Goal: Transaction & Acquisition: Purchase product/service

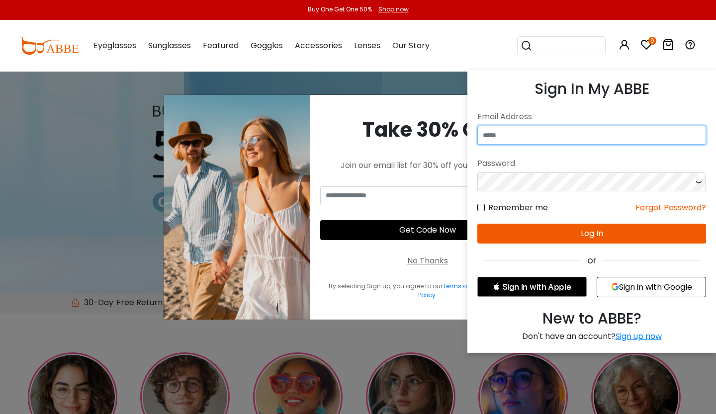
type input "**********"
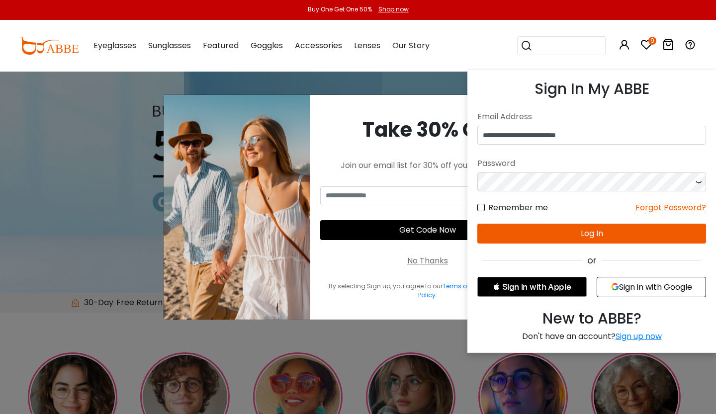
click at [698, 183] on icon at bounding box center [699, 182] width 10 height 19
click at [552, 232] on button "Log In" at bounding box center [591, 234] width 229 height 20
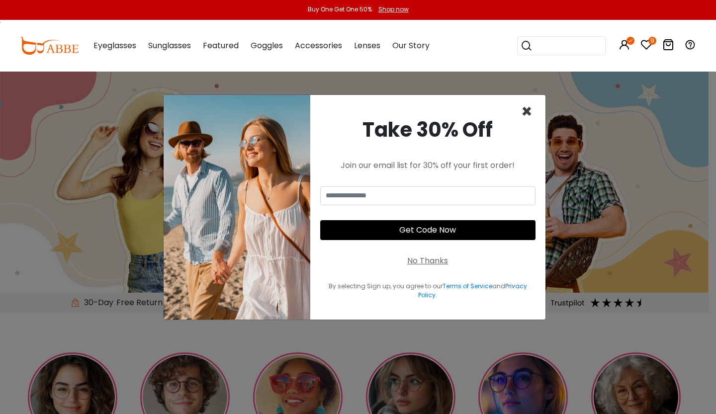
click at [525, 114] on span "×" at bounding box center [526, 111] width 11 height 25
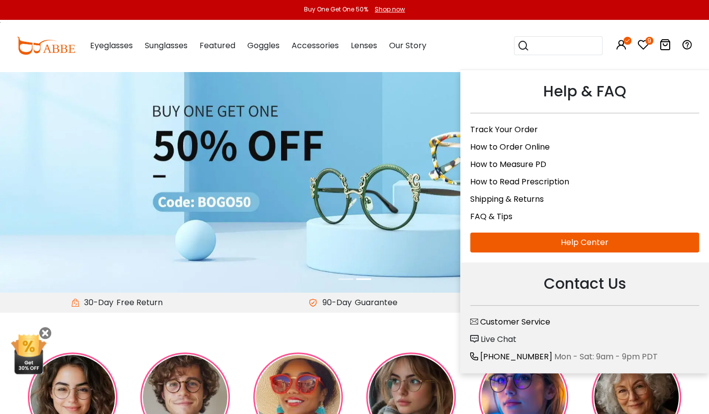
click at [533, 316] on span "Customer Service" at bounding box center [515, 321] width 70 height 11
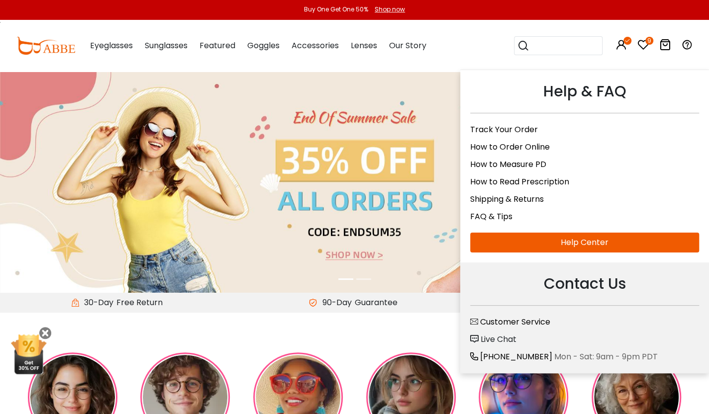
click at [494, 334] on span "Live Chat" at bounding box center [498, 339] width 36 height 11
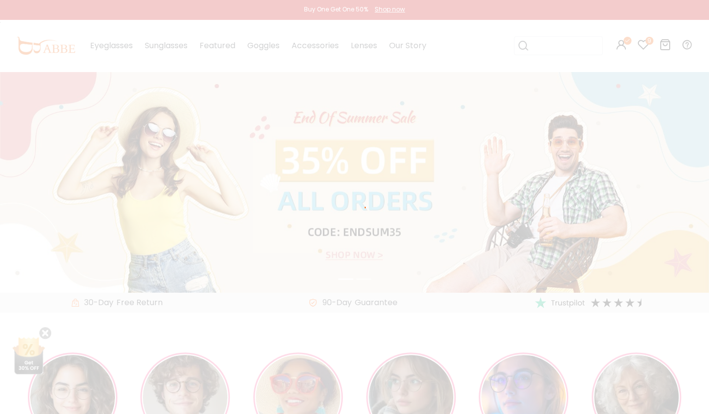
click at [494, 333] on div at bounding box center [354, 207] width 709 height 414
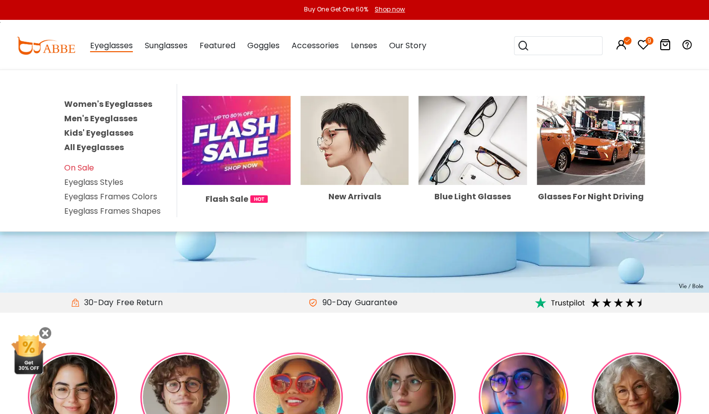
click at [118, 47] on span "Eyeglasses" at bounding box center [111, 46] width 43 height 12
click at [105, 48] on span "Eyeglasses" at bounding box center [111, 46] width 43 height 12
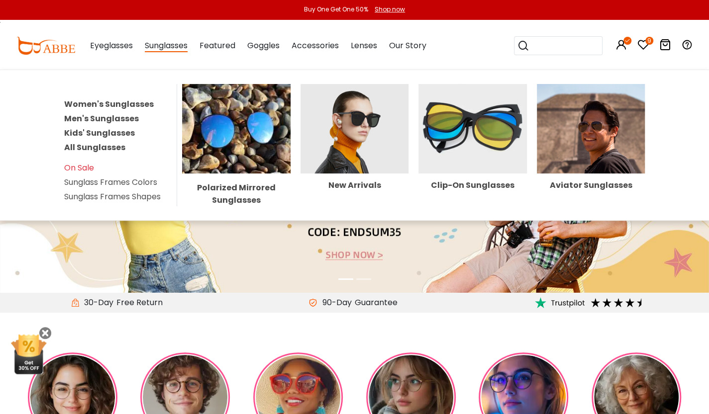
click at [357, 186] on div "New Arrivals" at bounding box center [354, 186] width 108 height 8
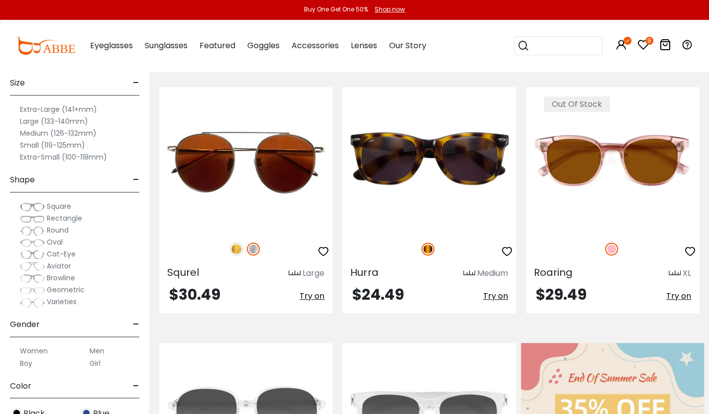
scroll to position [219, 0]
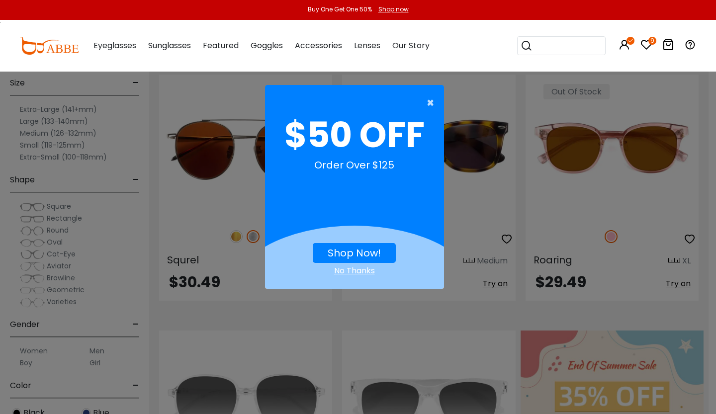
click at [430, 100] on span "×" at bounding box center [433, 103] width 12 height 20
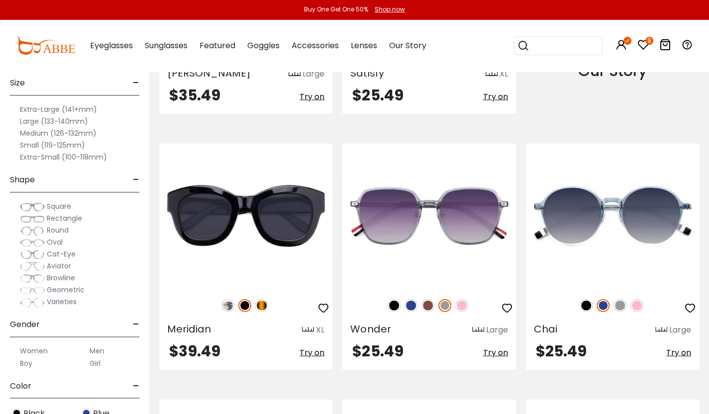
scroll to position [1174, 0]
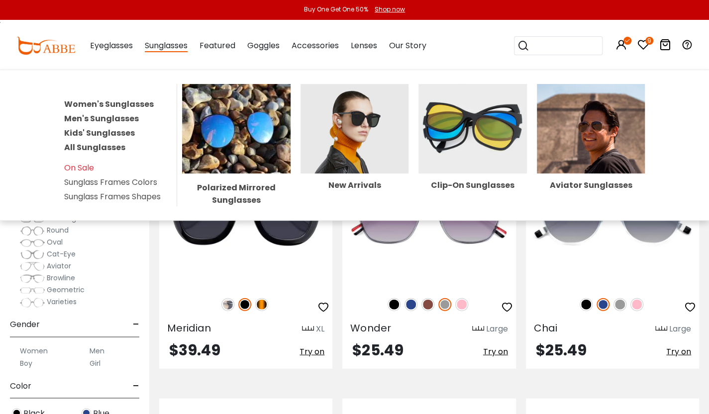
click at [481, 141] on img at bounding box center [472, 129] width 108 height 90
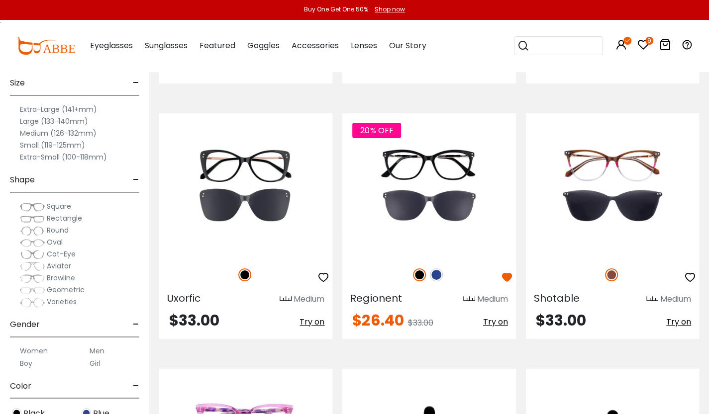
scroll to position [1873, 0]
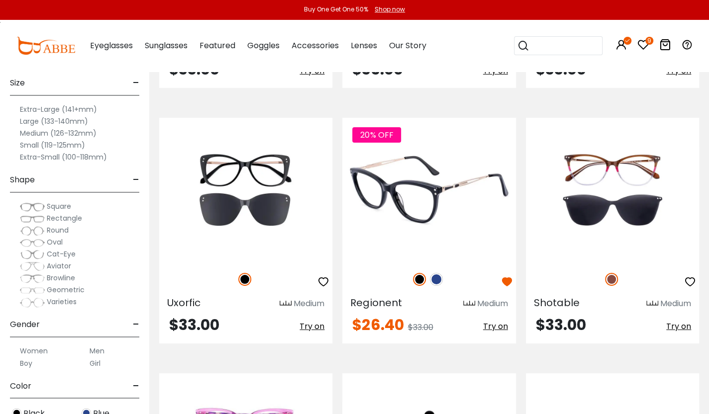
click at [437, 273] on img at bounding box center [436, 279] width 13 height 13
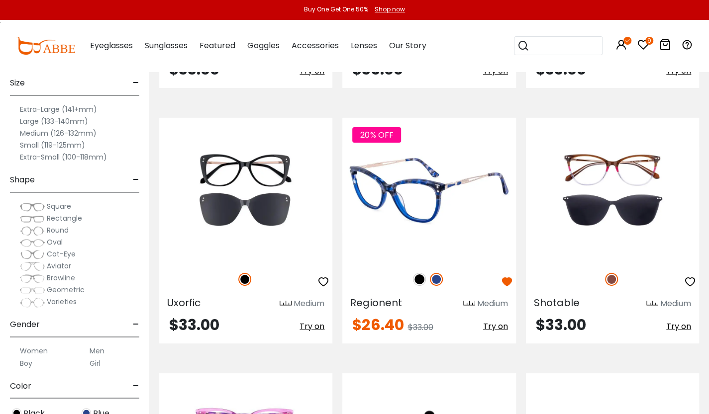
click at [421, 273] on img at bounding box center [419, 279] width 13 height 13
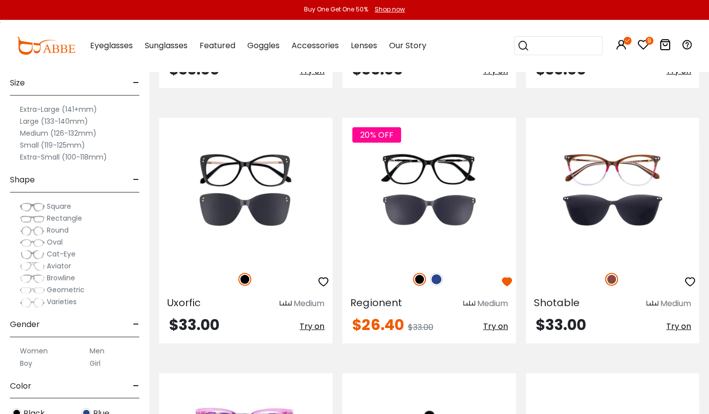
click at [648, 39] on icon "9" at bounding box center [649, 41] width 8 height 8
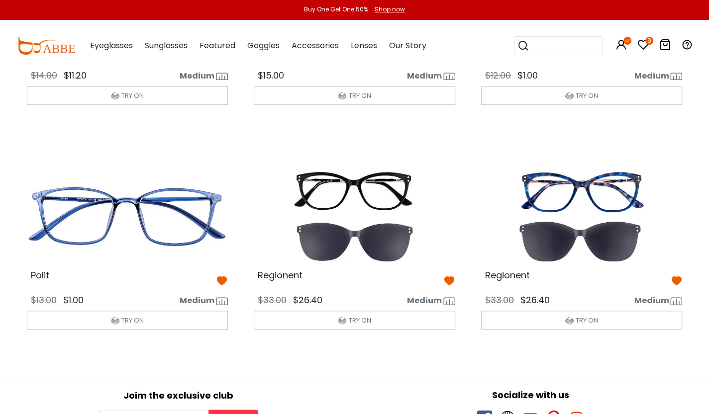
scroll to position [423, 0]
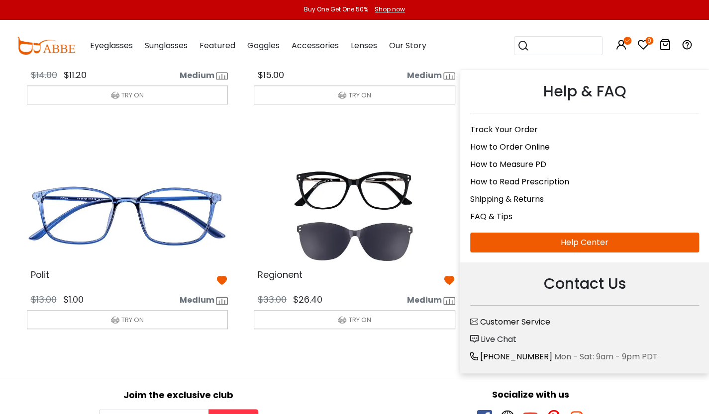
click at [686, 45] on icon at bounding box center [687, 45] width 12 height 12
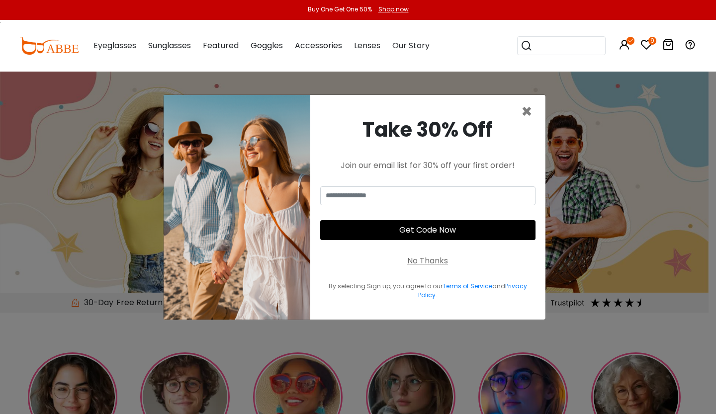
click at [690, 39] on icon at bounding box center [690, 45] width 12 height 12
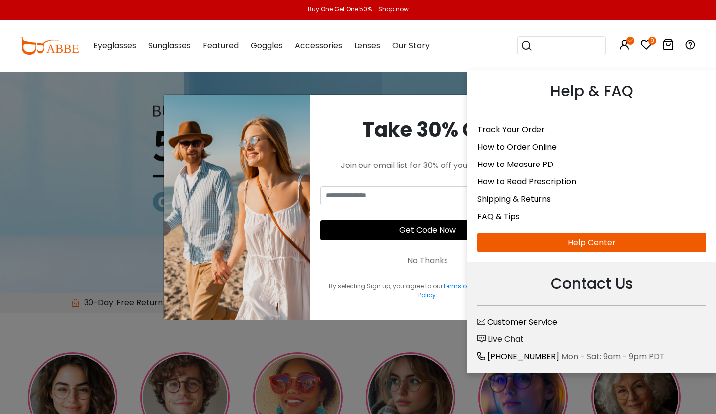
click at [513, 334] on span "Live Chat" at bounding box center [506, 339] width 36 height 11
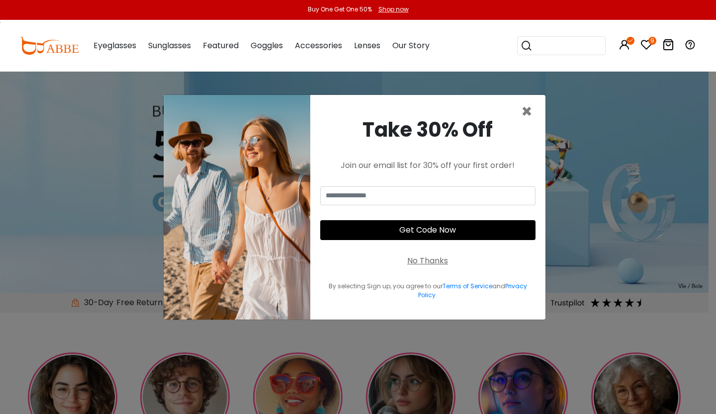
click at [466, 221] on button "Get Code Now" at bounding box center [427, 230] width 215 height 20
